Goal: Information Seeking & Learning: Learn about a topic

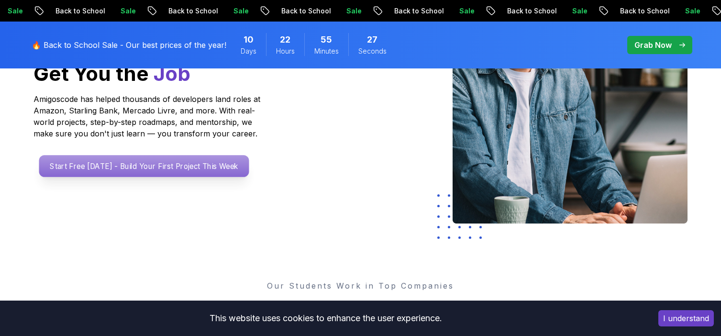
click at [211, 170] on p "Start Free [DATE] - Build Your First Project This Week" at bounding box center [144, 166] width 210 height 22
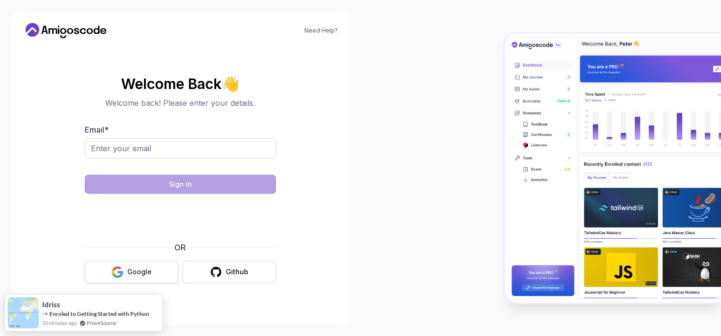
click at [158, 267] on button "Google" at bounding box center [132, 272] width 94 height 22
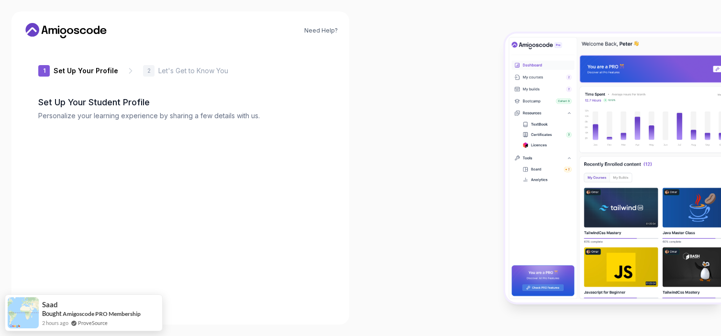
type input "boldgecko76353"
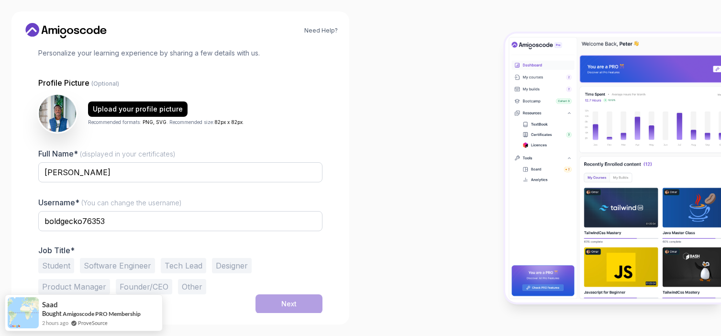
scroll to position [63, 0]
click at [138, 264] on button "Software Engineer" at bounding box center [117, 264] width 75 height 15
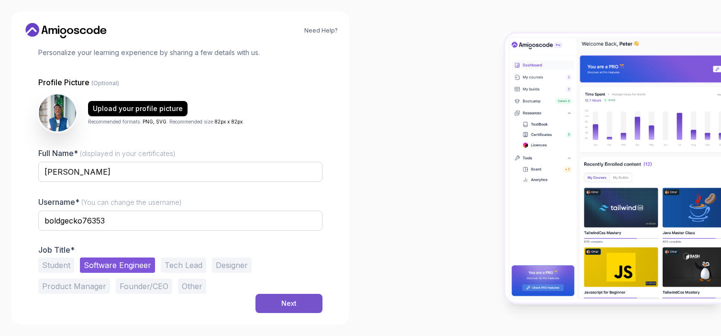
click at [286, 294] on button "Next" at bounding box center [288, 303] width 67 height 19
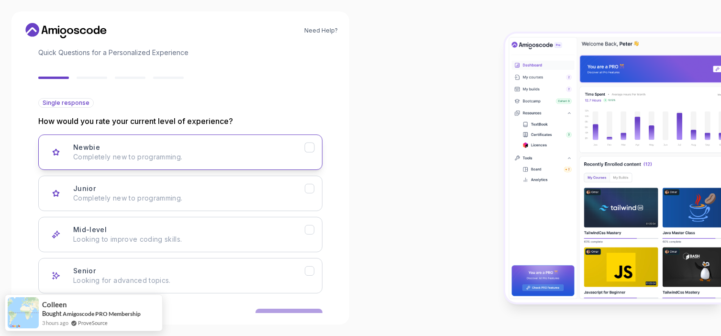
click at [279, 165] on button "Newbie Completely new to programming." at bounding box center [180, 151] width 284 height 35
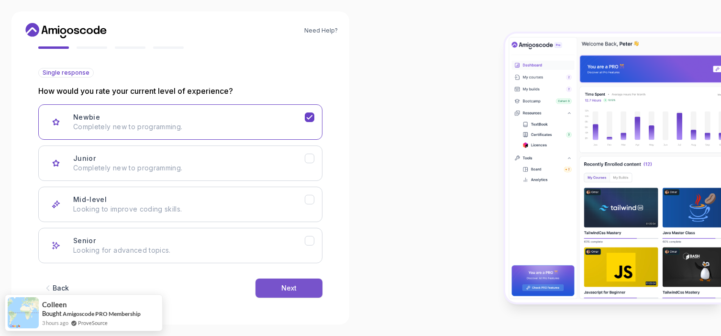
click at [281, 286] on div "Next" at bounding box center [288, 288] width 15 height 10
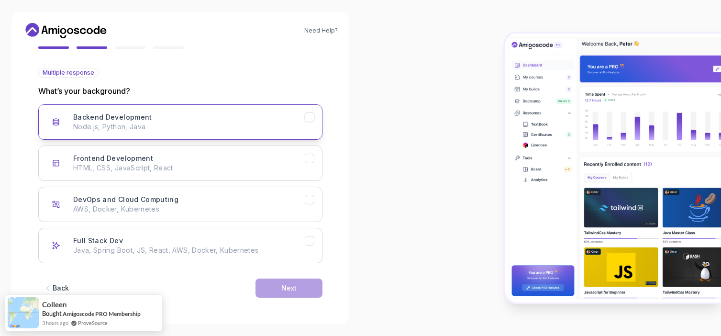
click at [285, 128] on p "Node.js, Python, Java" at bounding box center [188, 127] width 231 height 10
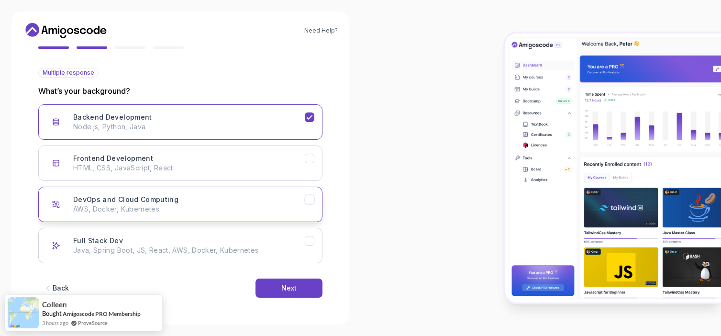
click at [295, 211] on p "AWS, Docker, Kubernetes" at bounding box center [188, 209] width 231 height 10
click at [290, 286] on div "Next" at bounding box center [288, 288] width 15 height 10
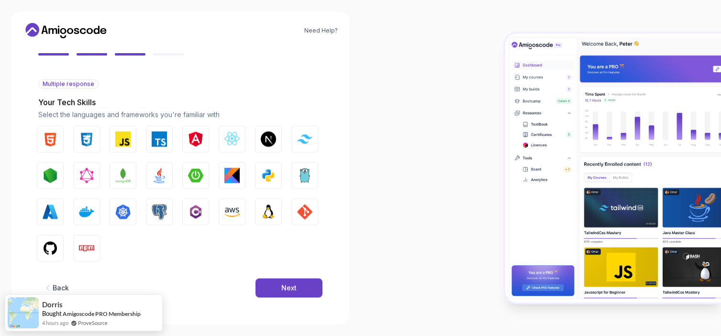
scroll to position [82, 0]
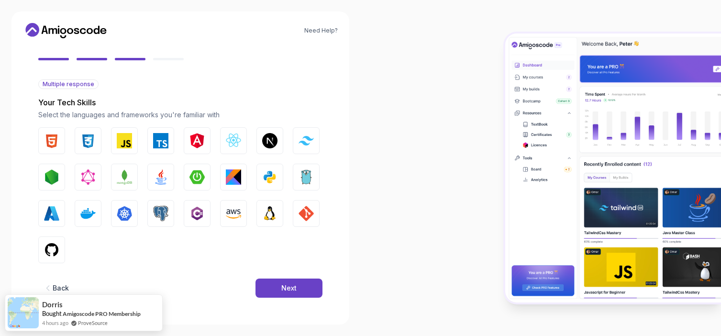
click at [290, 286] on div "Next" at bounding box center [288, 288] width 15 height 10
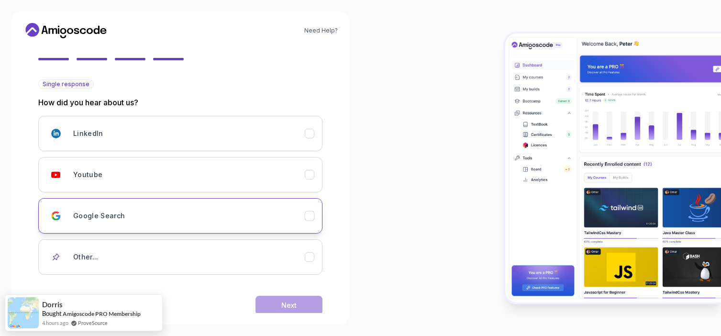
click at [283, 214] on div "Google Search" at bounding box center [188, 215] width 231 height 19
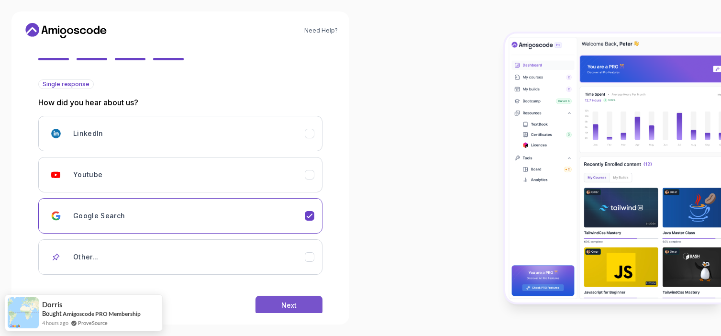
click at [298, 301] on button "Next" at bounding box center [288, 305] width 67 height 19
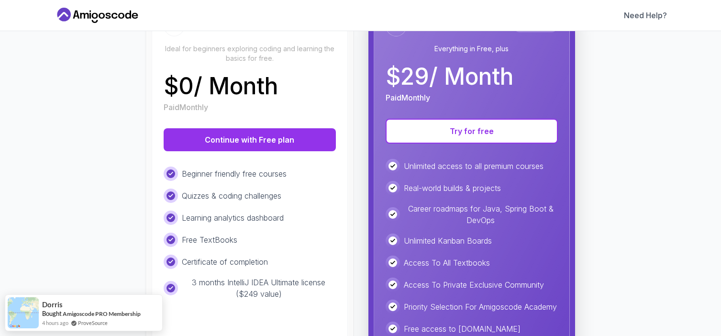
scroll to position [138, 0]
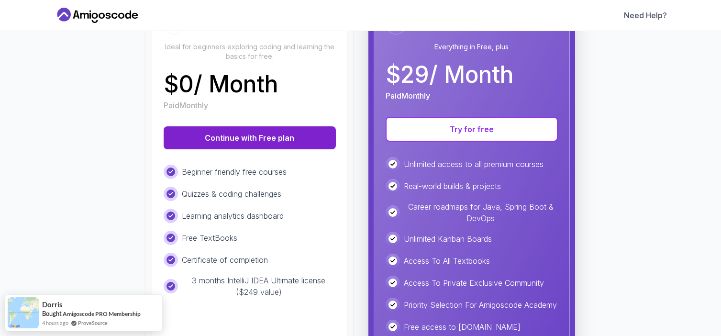
click at [281, 141] on button "Continue with Free plan" at bounding box center [250, 137] width 172 height 23
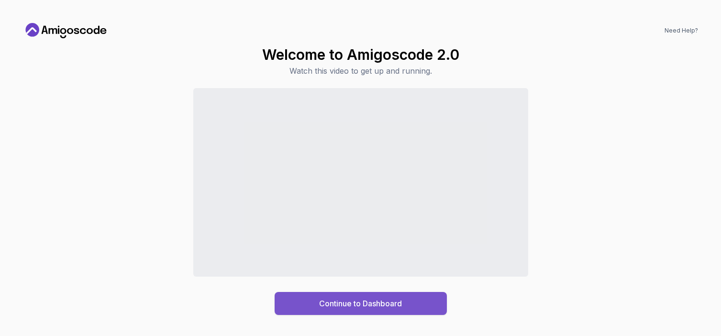
click at [367, 304] on div "Continue to Dashboard" at bounding box center [360, 302] width 83 height 11
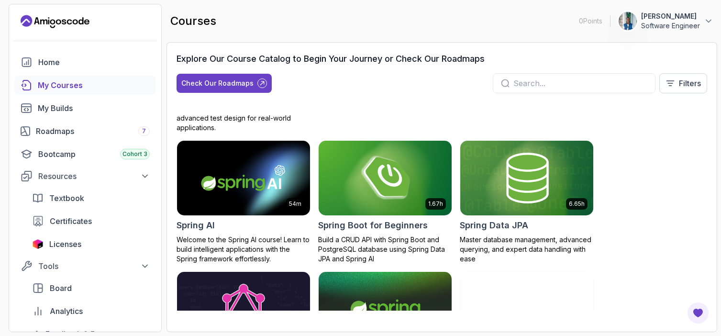
scroll to position [1598, 0]
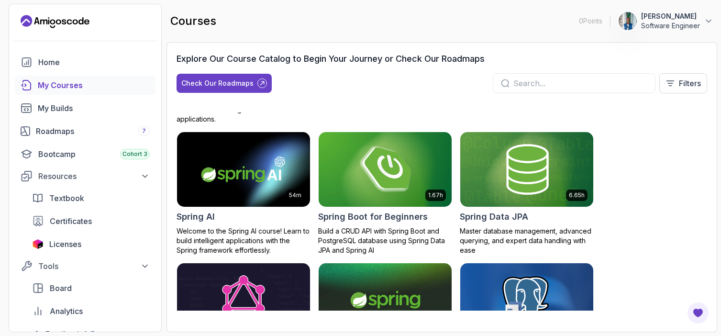
click at [346, 223] on h2 "Spring Boot for Beginners" at bounding box center [373, 216] width 110 height 13
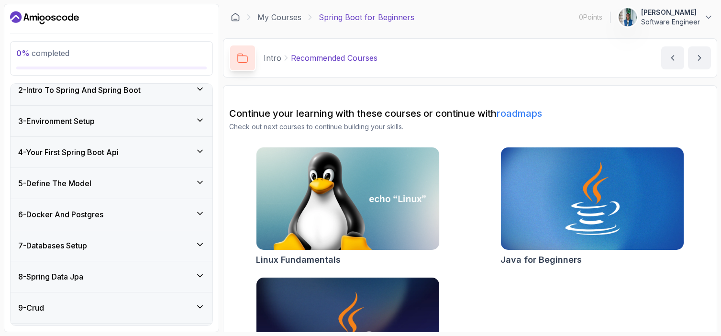
click at [171, 207] on div "6 - Docker And Postgres" at bounding box center [112, 214] width 202 height 31
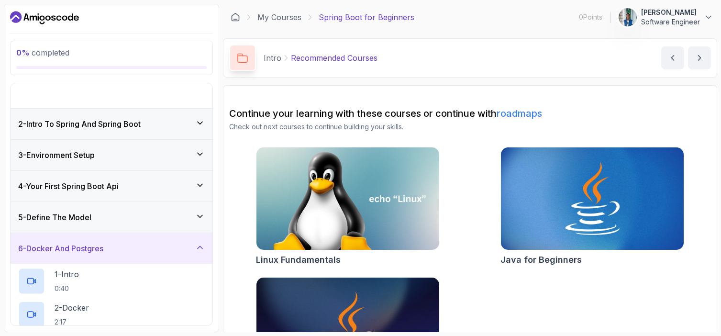
scroll to position [40, 0]
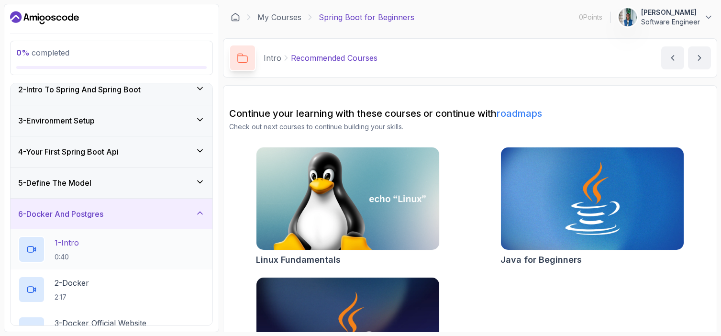
click at [153, 246] on div "1 - Intro 0:40" at bounding box center [111, 249] width 186 height 27
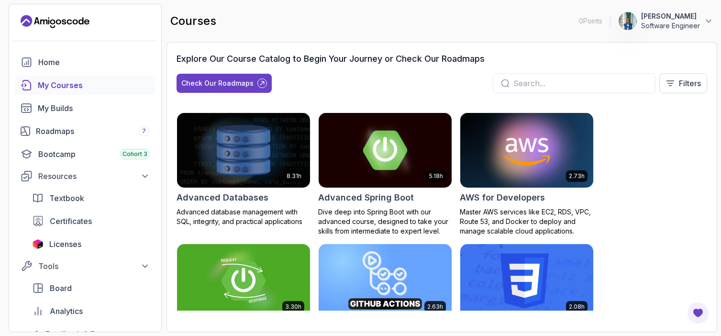
click at [667, 20] on p "giddy Rotich" at bounding box center [670, 16] width 59 height 10
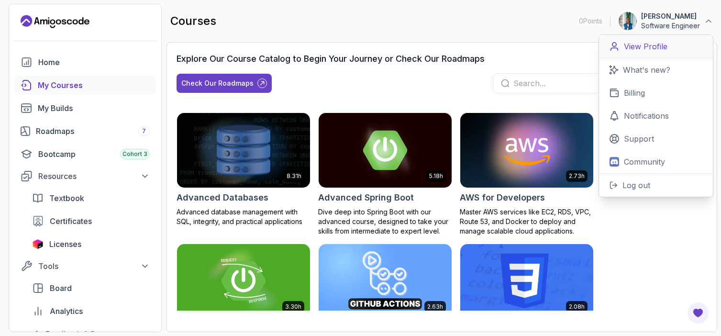
click at [640, 50] on p "View Profile" at bounding box center [646, 46] width 44 height 11
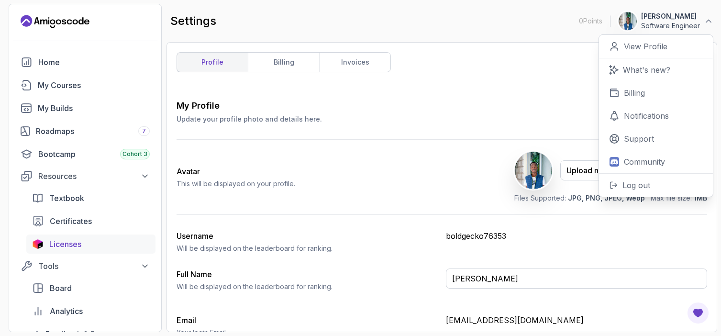
click at [80, 241] on span "Licenses" at bounding box center [65, 243] width 32 height 11
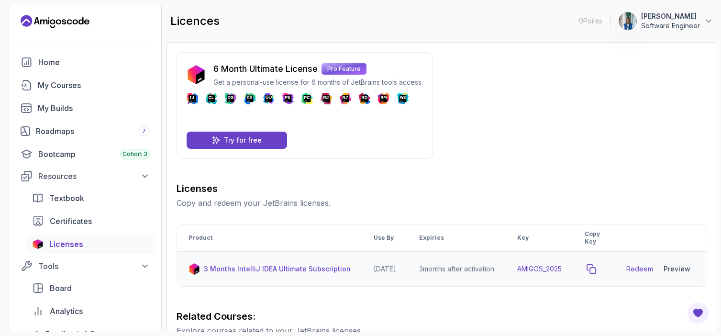
click at [595, 268] on icon "copy-button" at bounding box center [591, 268] width 9 height 9
click at [647, 268] on link "Redeem" at bounding box center [639, 269] width 27 height 10
click at [38, 86] on div "My Courses" at bounding box center [94, 84] width 112 height 11
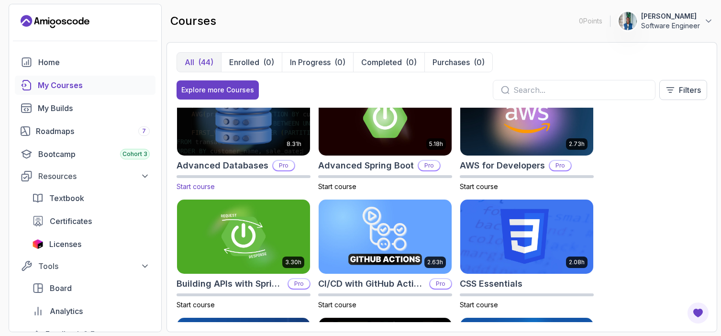
scroll to position [29, 0]
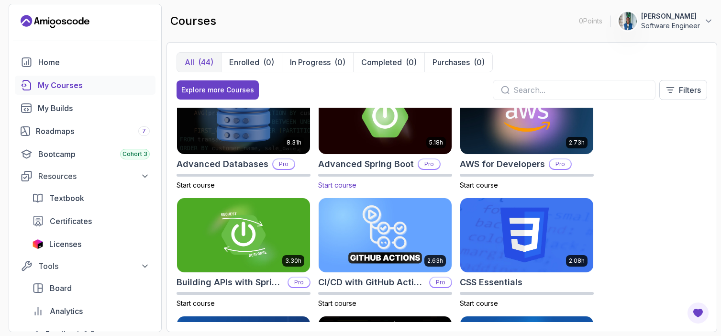
click at [367, 143] on img at bounding box center [385, 116] width 140 height 78
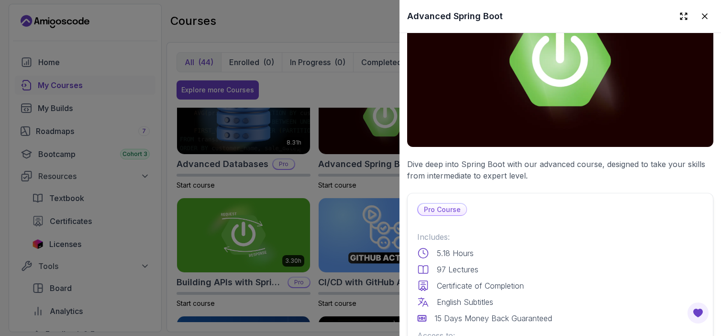
scroll to position [0, 0]
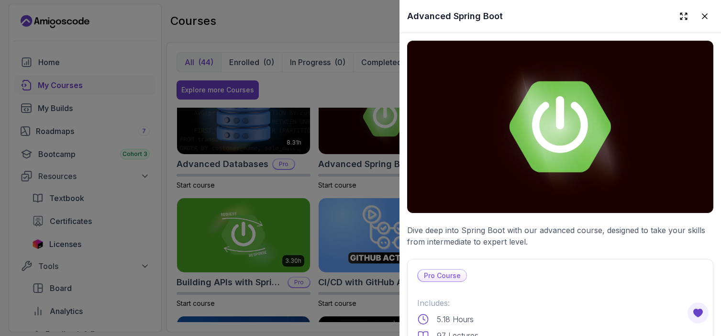
click at [469, 132] on img at bounding box center [560, 127] width 306 height 172
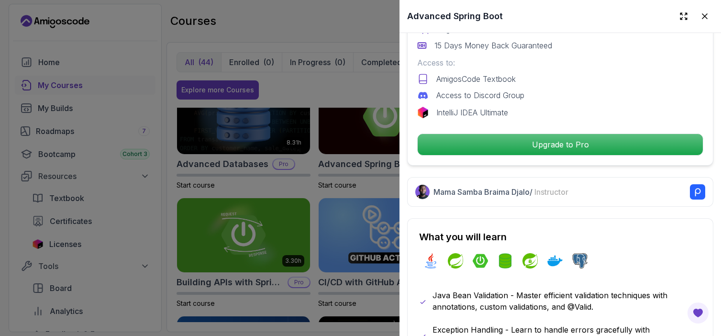
scroll to position [345, 0]
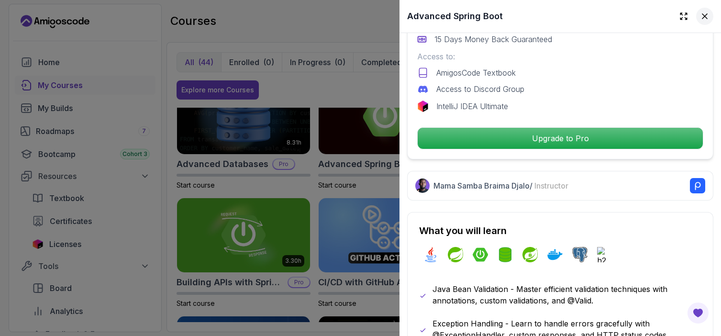
click at [706, 18] on icon at bounding box center [705, 16] width 10 height 10
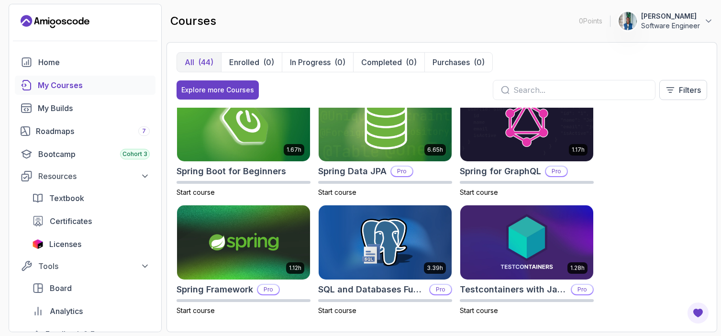
scroll to position [1443, 0]
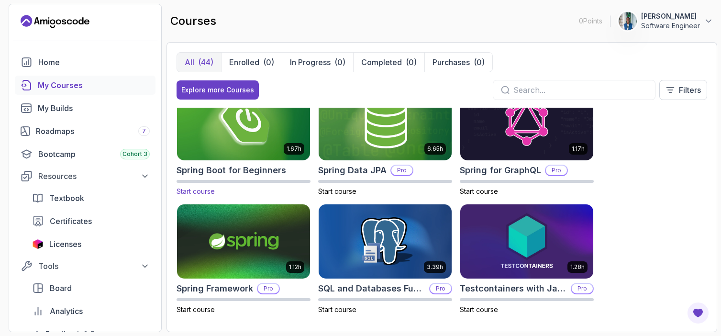
click at [236, 170] on h2 "Spring Boot for Beginners" at bounding box center [231, 170] width 110 height 13
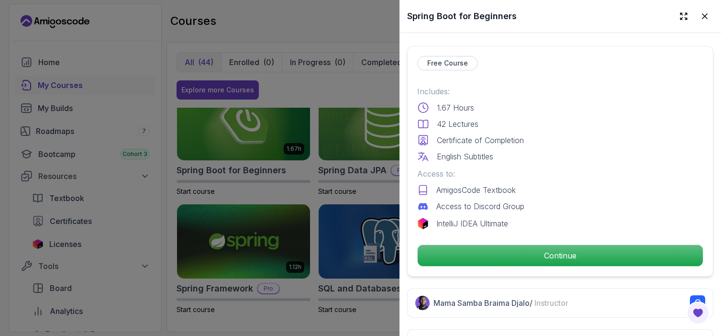
scroll to position [218, 0]
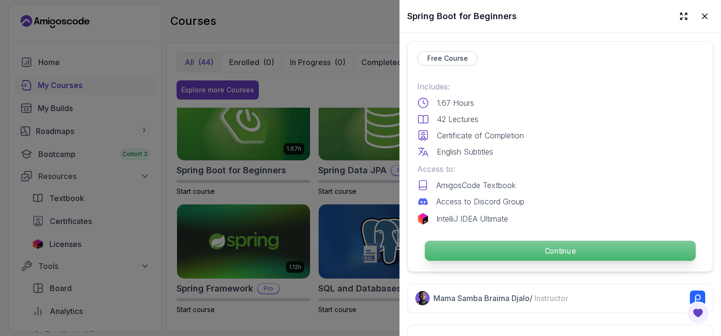
click at [503, 250] on p "Continue" at bounding box center [560, 251] width 271 height 20
click at [513, 253] on p "Continue" at bounding box center [560, 251] width 271 height 20
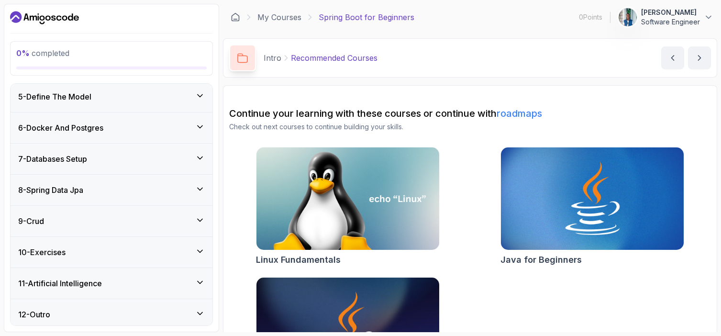
scroll to position [211, 0]
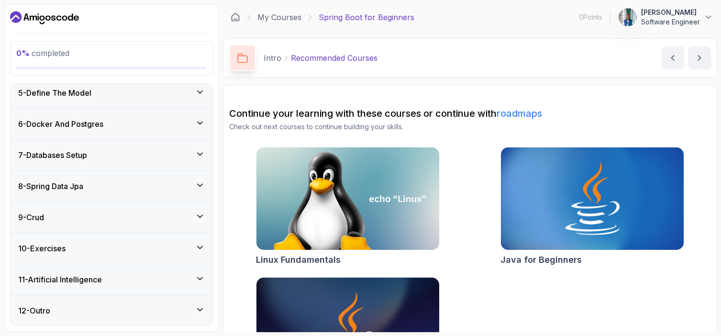
click at [122, 216] on div "9 - Crud" at bounding box center [111, 216] width 186 height 11
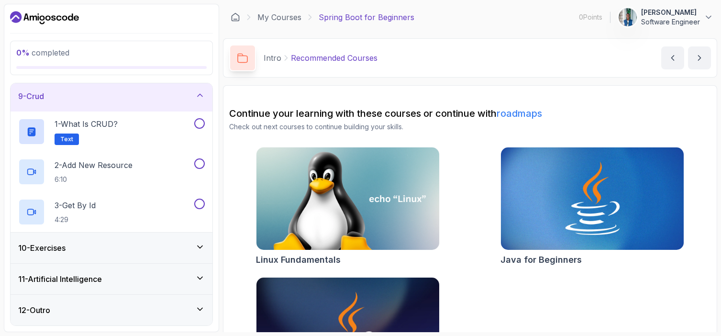
scroll to position [74, 0]
